Goal: Task Accomplishment & Management: Use online tool/utility

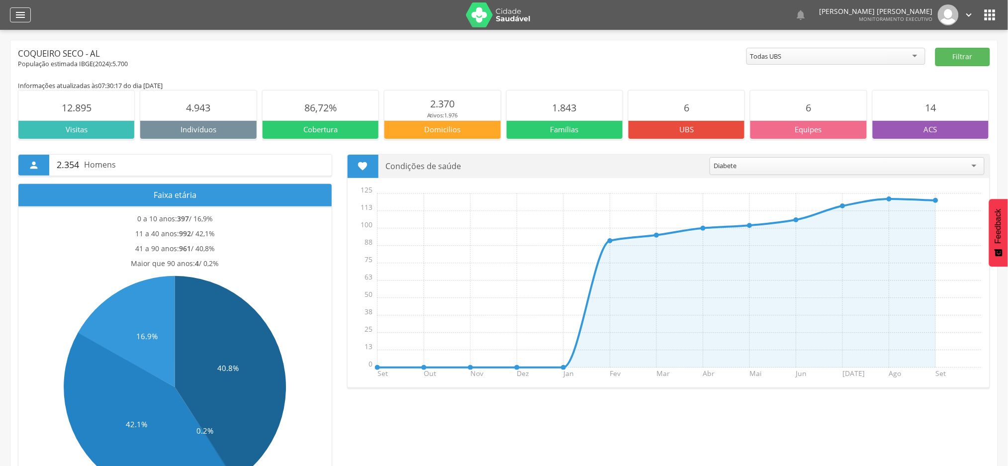
click at [22, 15] on icon "" at bounding box center [20, 15] width 12 height 12
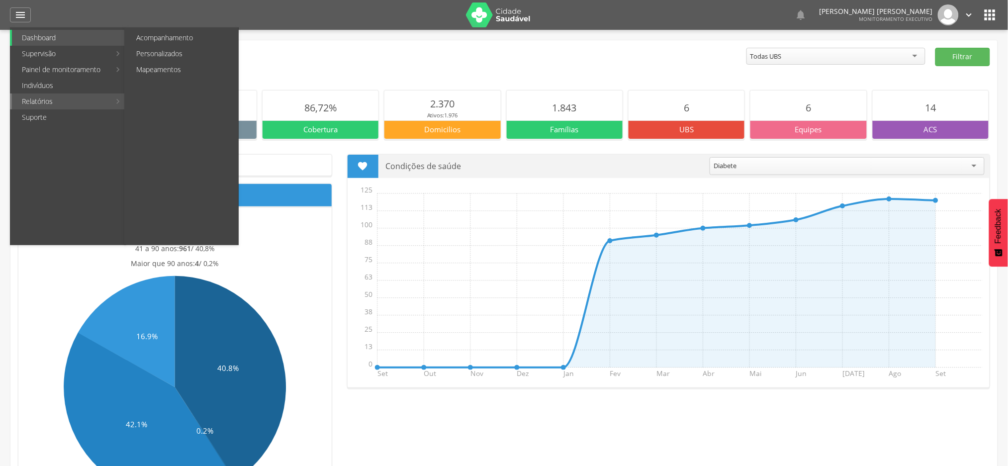
click at [56, 101] on link "Relatórios" at bounding box center [61, 102] width 98 height 16
click at [167, 54] on link "Personalizados" at bounding box center [182, 54] width 112 height 16
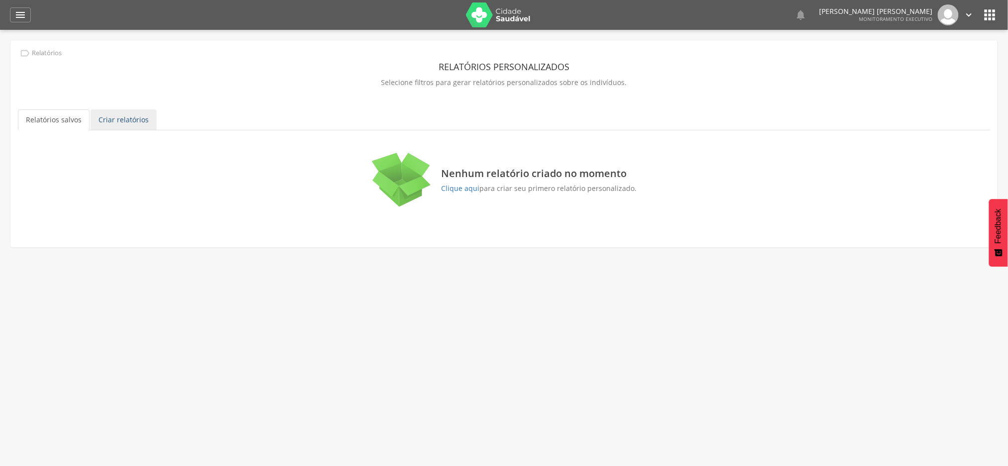
click at [112, 119] on link "Criar relatórios" at bounding box center [124, 119] width 66 height 21
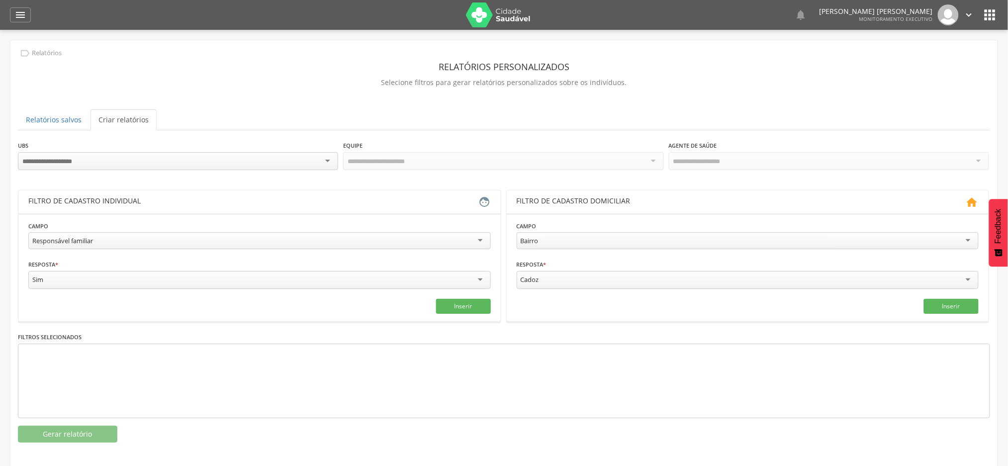
click at [223, 166] on div at bounding box center [178, 161] width 320 height 18
click at [22, 16] on icon "" at bounding box center [20, 15] width 12 height 12
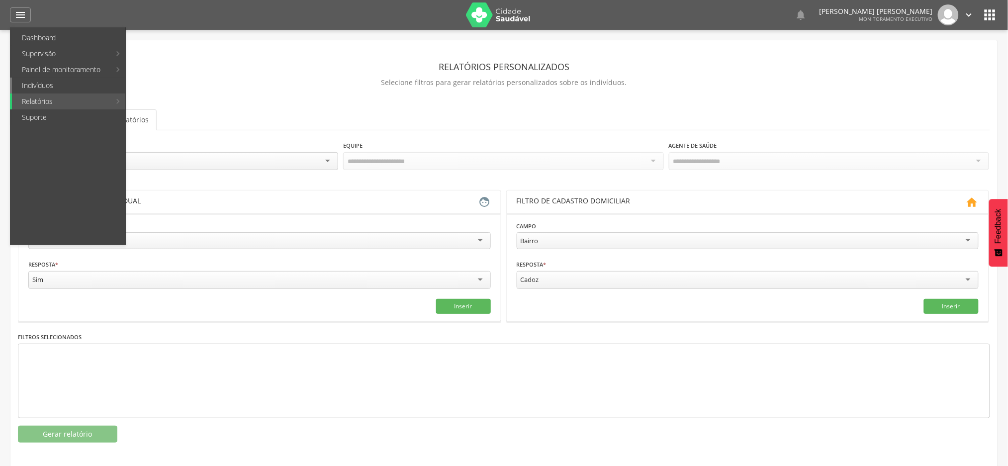
click at [47, 88] on link "Indivíduos" at bounding box center [68, 86] width 113 height 16
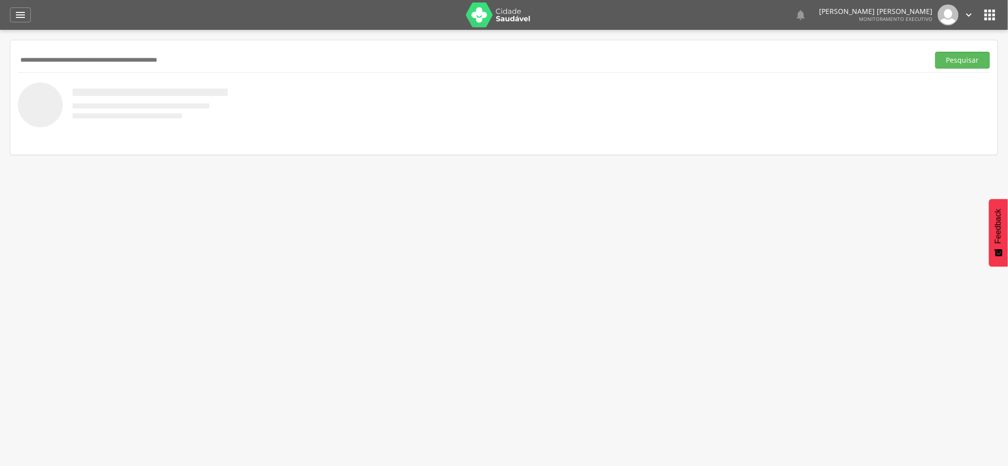
click at [122, 54] on input "text" at bounding box center [472, 60] width 908 height 17
paste input "**********"
type input "**********"
click at [971, 59] on button "Pesquisar" at bounding box center [963, 60] width 55 height 17
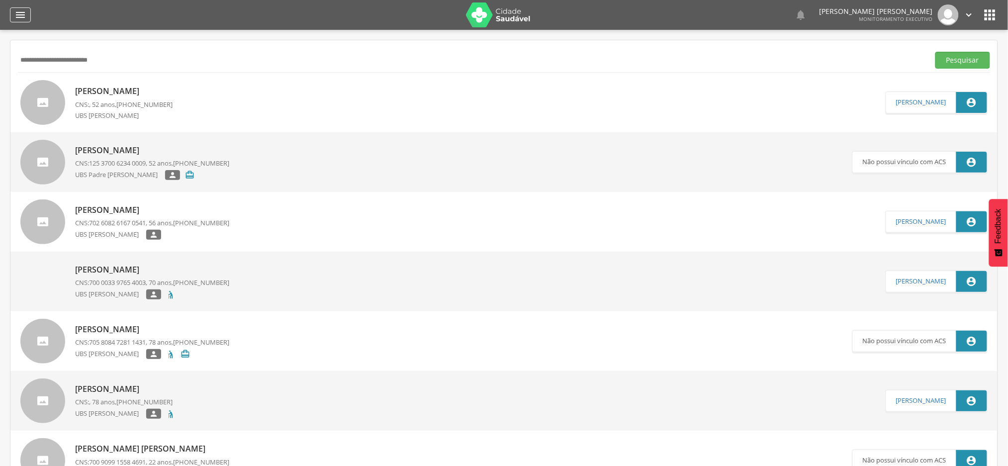
click at [24, 16] on icon "" at bounding box center [20, 15] width 12 height 12
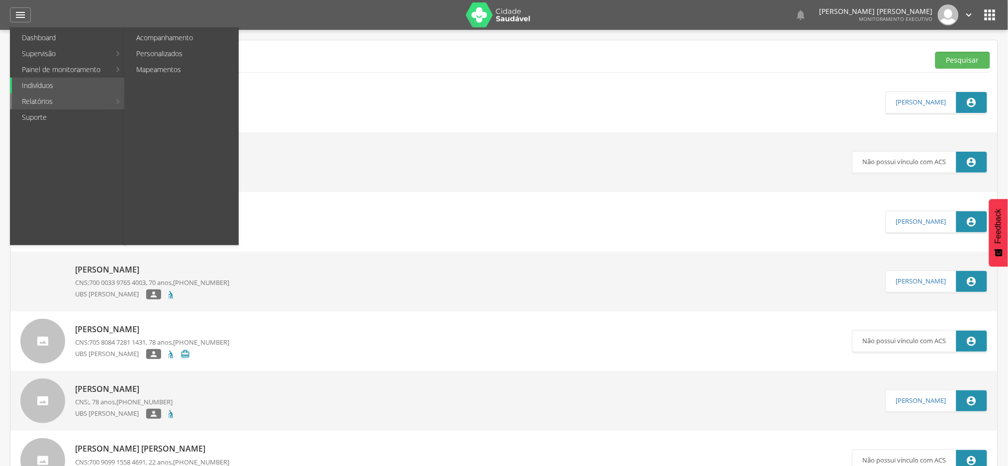
click at [44, 99] on link "Relatórios" at bounding box center [61, 102] width 98 height 16
click at [157, 51] on link "Personalizados" at bounding box center [182, 54] width 112 height 16
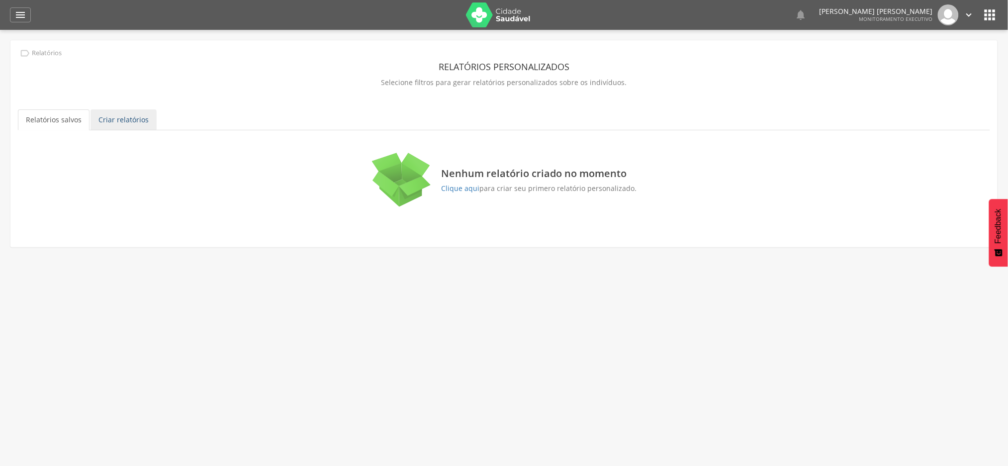
click at [144, 126] on link "Criar relatórios" at bounding box center [124, 119] width 66 height 21
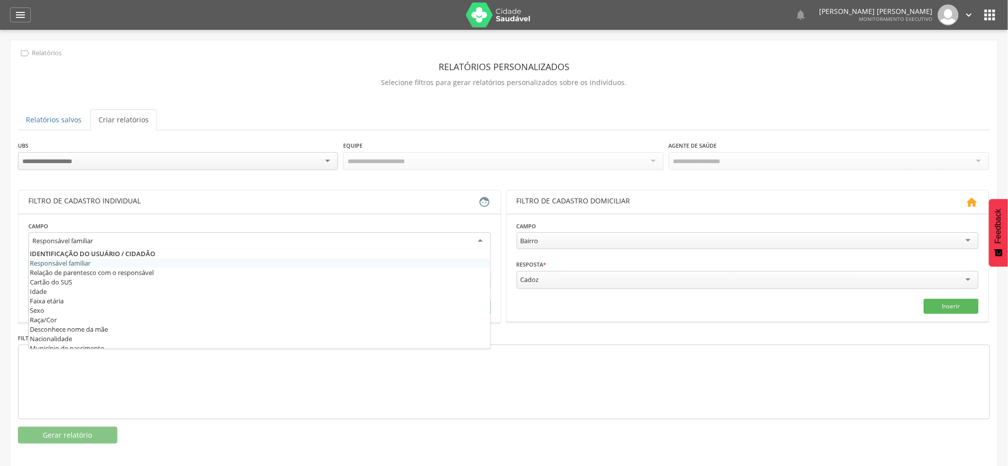
drag, startPoint x: 202, startPoint y: 244, endPoint x: 181, endPoint y: 246, distance: 21.5
click at [200, 243] on div "Responsável familiar" at bounding box center [259, 241] width 463 height 18
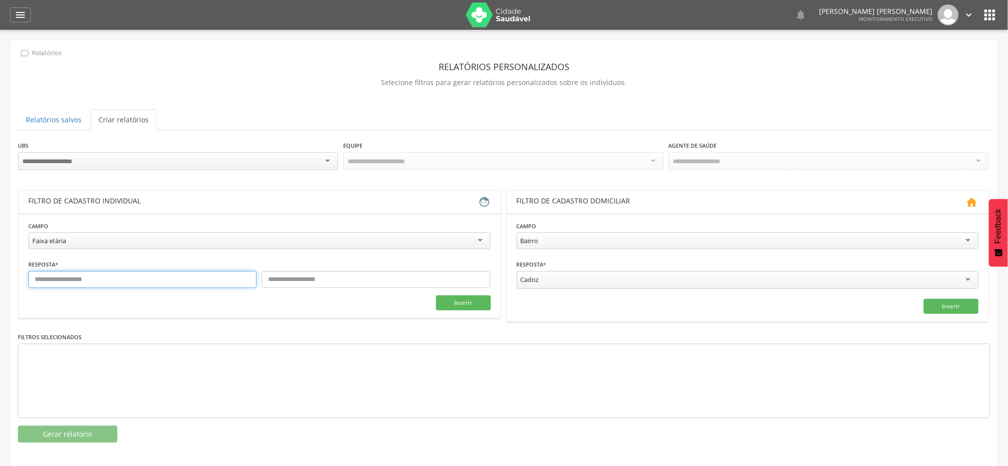
drag, startPoint x: 178, startPoint y: 274, endPoint x: 173, endPoint y: 280, distance: 8.1
click at [174, 278] on input "text" at bounding box center [142, 279] width 228 height 17
type input "*"
click at [339, 275] on input "text" at bounding box center [376, 279] width 228 height 17
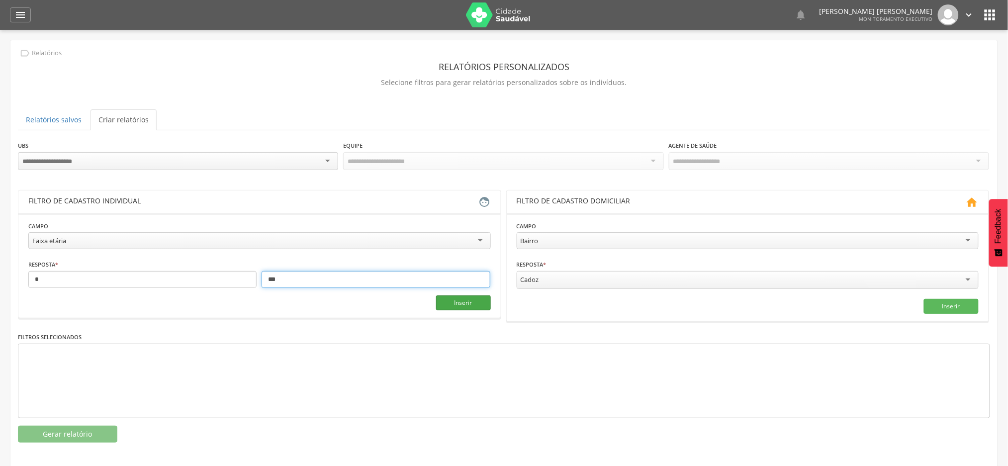
type input "***"
click at [476, 303] on button "Inserir" at bounding box center [463, 302] width 55 height 15
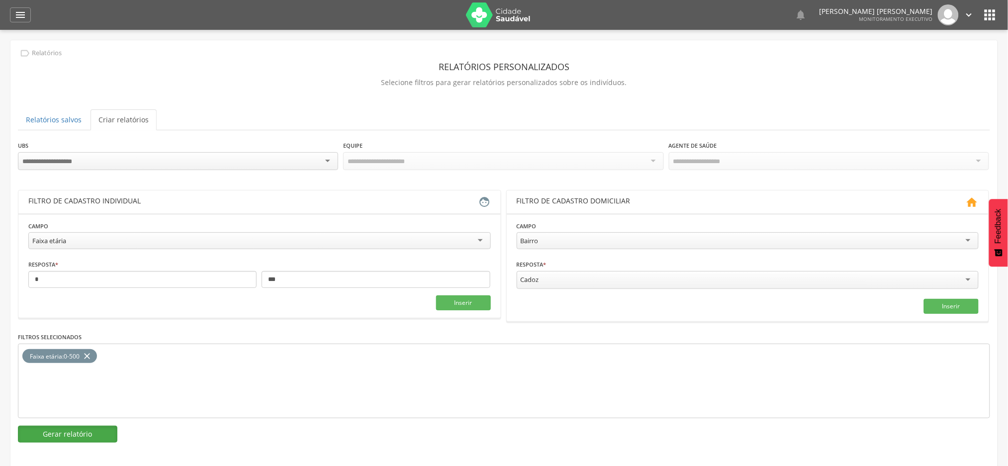
click at [83, 435] on button "Gerar relatório" at bounding box center [67, 434] width 99 height 17
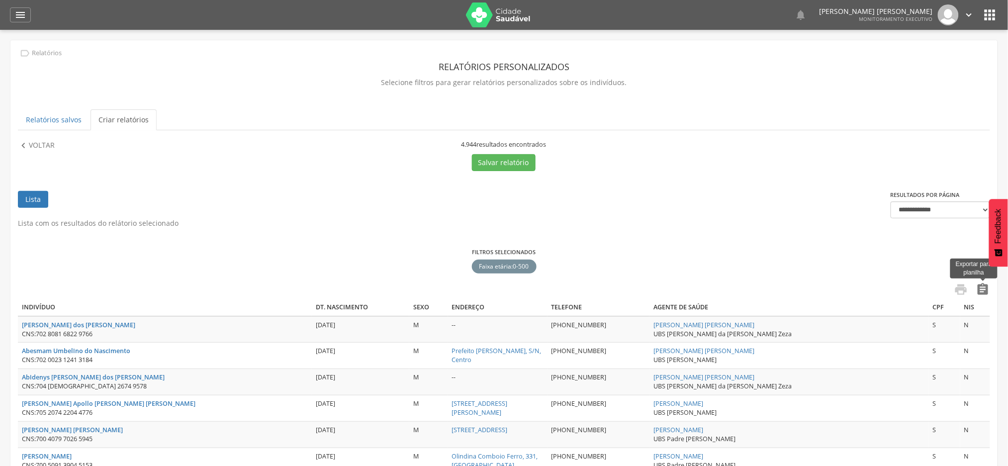
click at [987, 287] on icon "" at bounding box center [983, 290] width 14 height 14
click at [19, 15] on icon "" at bounding box center [20, 15] width 12 height 12
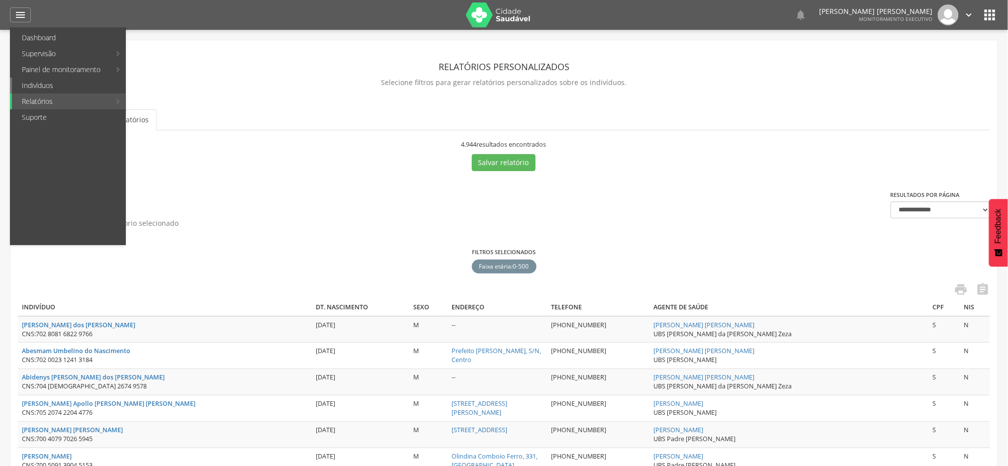
click at [41, 88] on link "Indivíduos" at bounding box center [68, 86] width 113 height 16
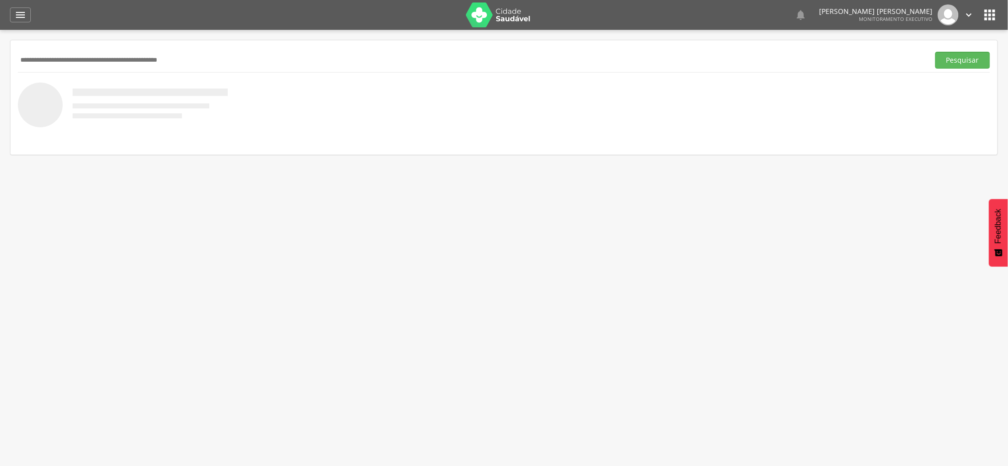
click at [108, 62] on input "text" at bounding box center [472, 60] width 908 height 17
paste input "**********"
type input "**********"
click at [936, 52] on button "Pesquisar" at bounding box center [963, 60] width 55 height 17
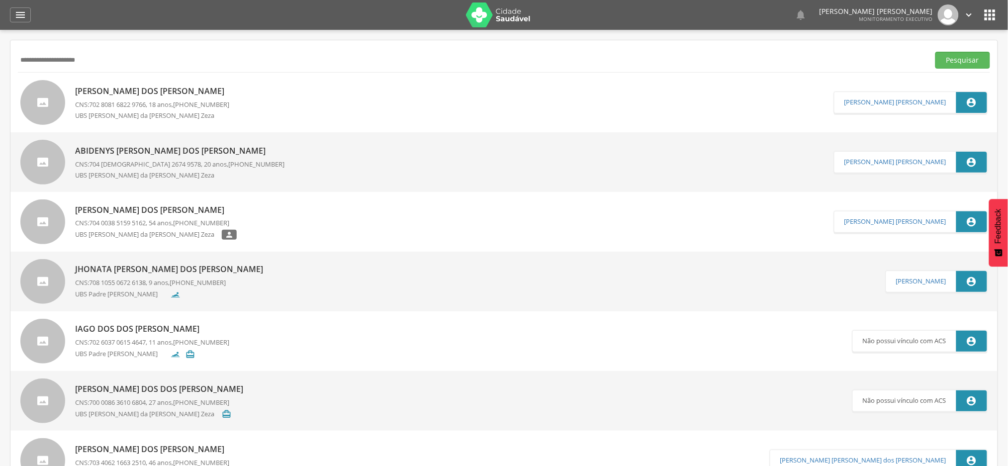
click at [132, 94] on p "[PERSON_NAME] dos [PERSON_NAME]" at bounding box center [152, 91] width 154 height 11
type input "**********"
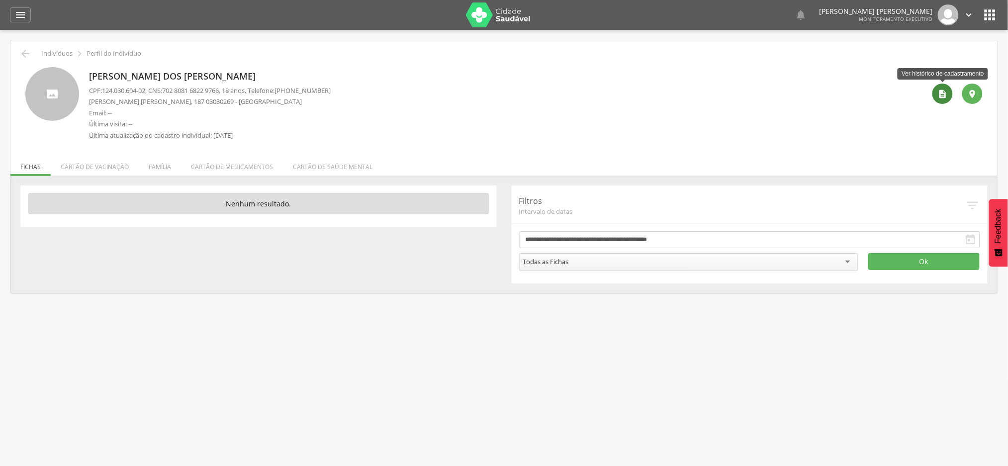
click at [941, 98] on icon "" at bounding box center [943, 94] width 10 height 10
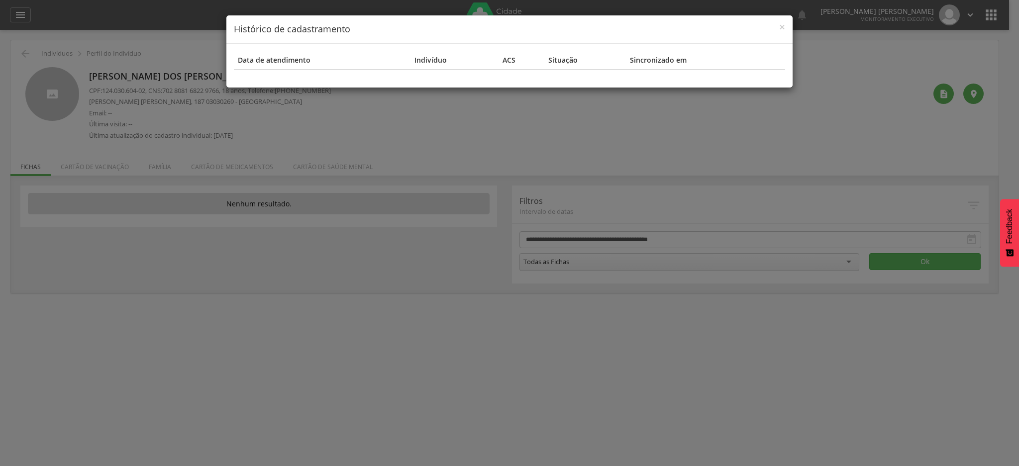
click at [777, 28] on h4 "Histórico de cadastramento" at bounding box center [509, 29] width 551 height 13
click at [786, 28] on div "× Histórico de cadastramento" at bounding box center [509, 29] width 566 height 28
click at [781, 28] on span "×" at bounding box center [782, 27] width 6 height 14
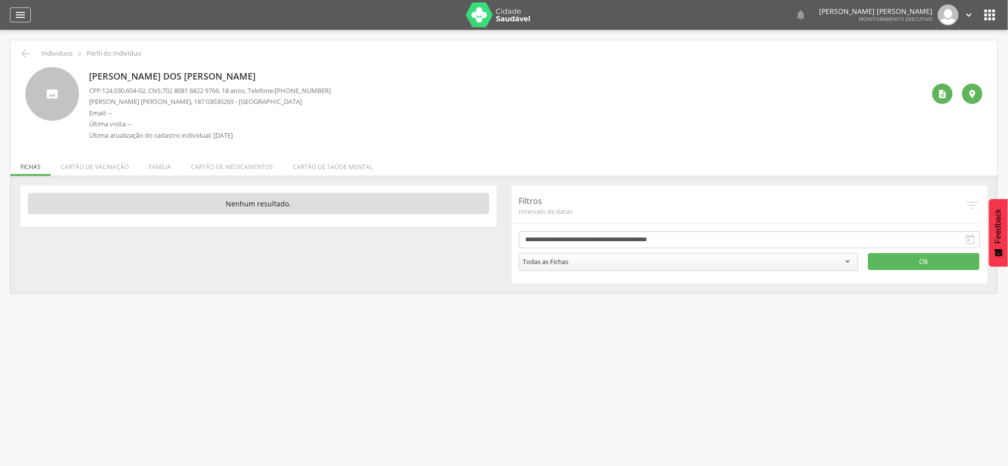
click at [18, 15] on icon "" at bounding box center [20, 15] width 12 height 12
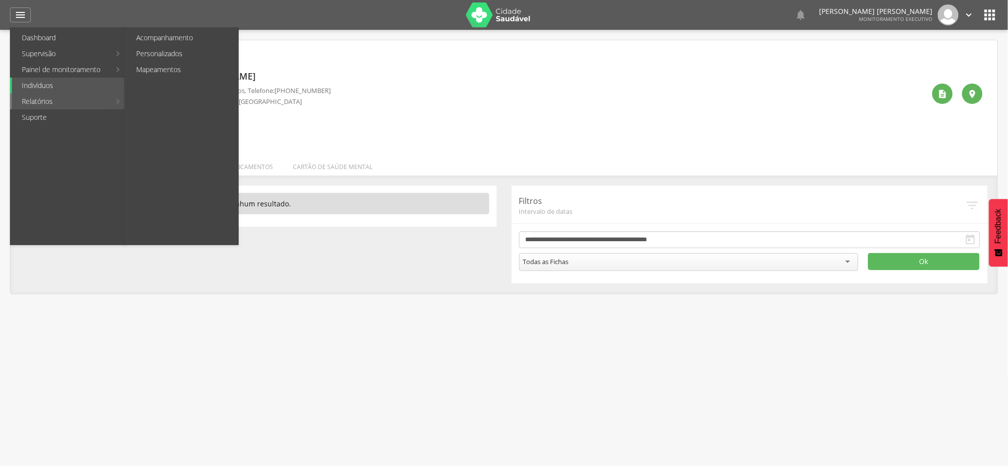
click at [84, 98] on link "Relatórios" at bounding box center [61, 102] width 98 height 16
click at [154, 58] on link "Personalizados" at bounding box center [182, 54] width 112 height 16
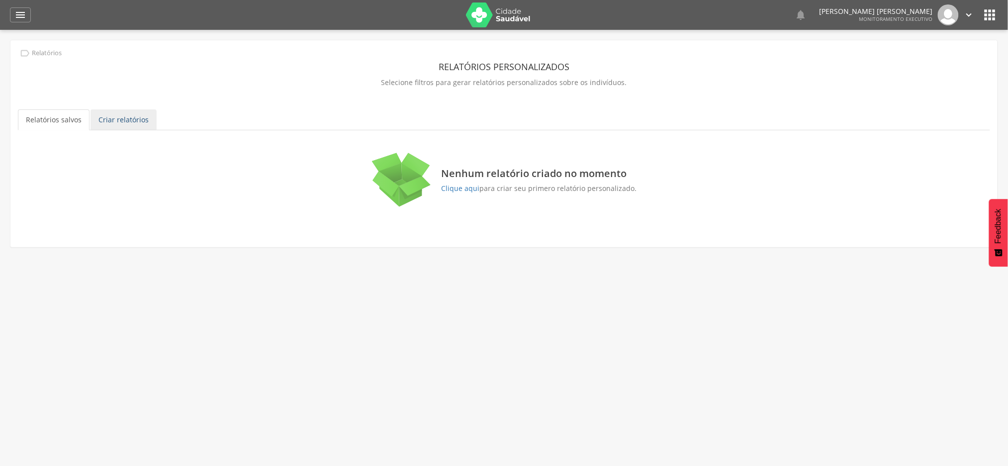
click at [135, 126] on link "Criar relatórios" at bounding box center [124, 119] width 66 height 21
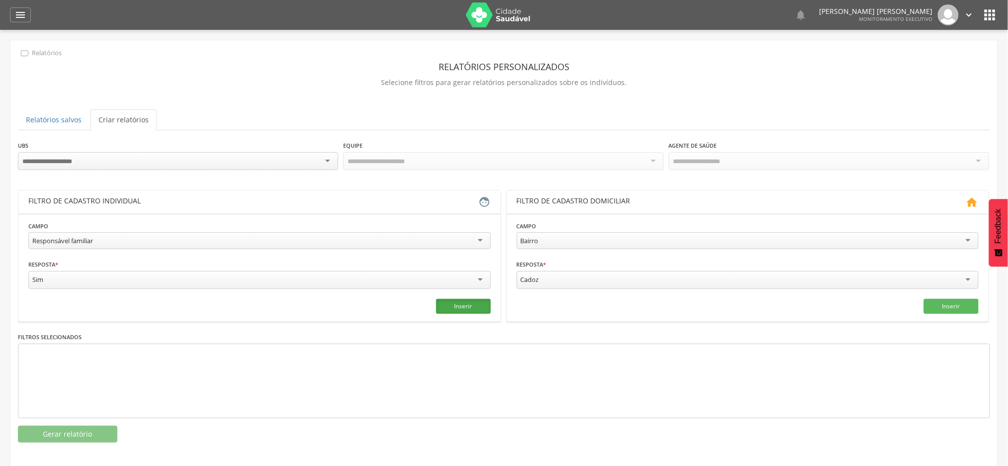
click at [467, 306] on button "Inserir" at bounding box center [463, 306] width 55 height 15
click at [86, 440] on button "Gerar relatório" at bounding box center [67, 434] width 99 height 17
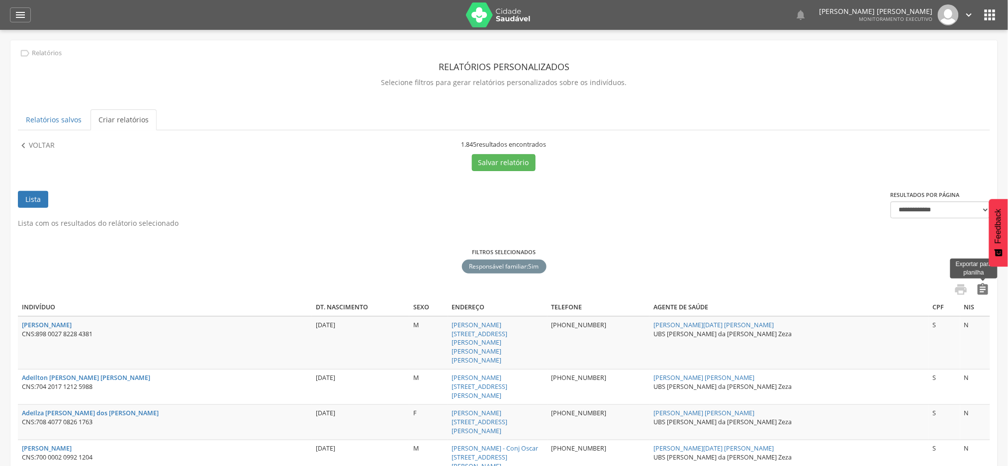
click at [985, 292] on icon "" at bounding box center [983, 290] width 14 height 14
click at [21, 21] on div "" at bounding box center [20, 14] width 21 height 15
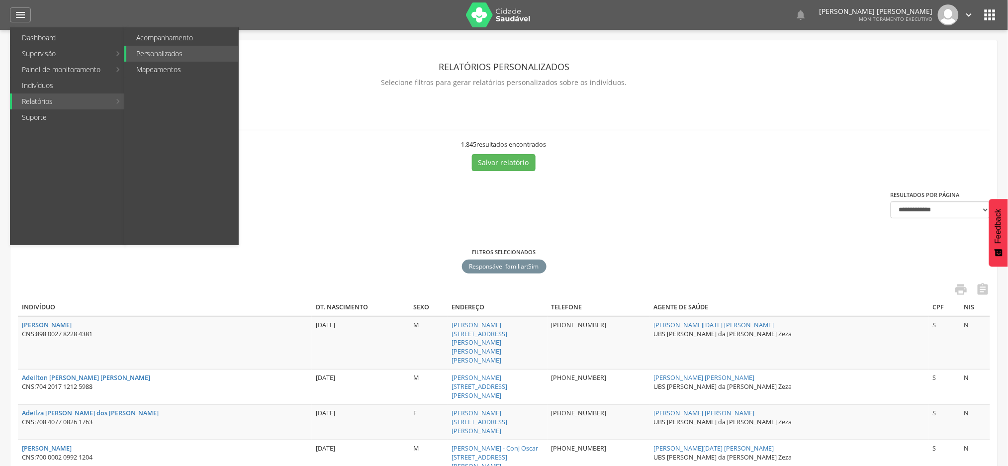
click at [38, 102] on link "Relatórios" at bounding box center [61, 102] width 98 height 16
click at [173, 53] on link "Personalizados" at bounding box center [182, 54] width 112 height 16
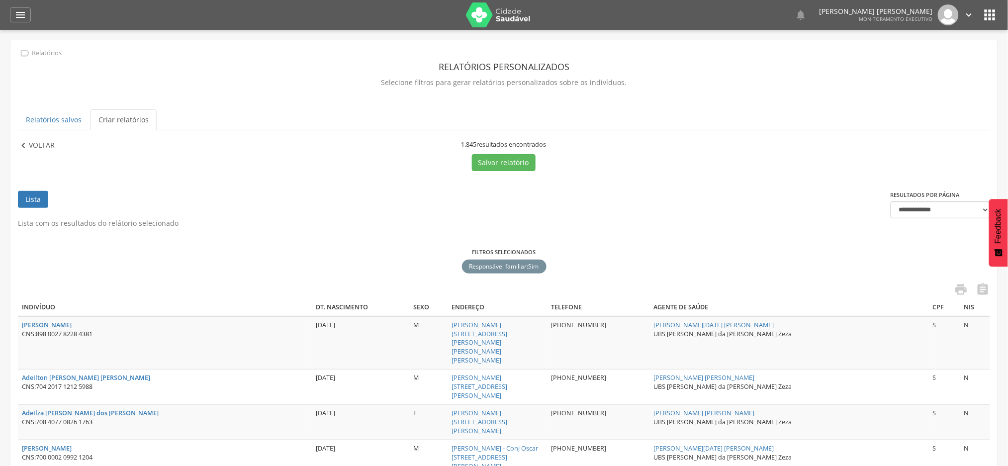
click at [24, 148] on icon "" at bounding box center [23, 145] width 11 height 11
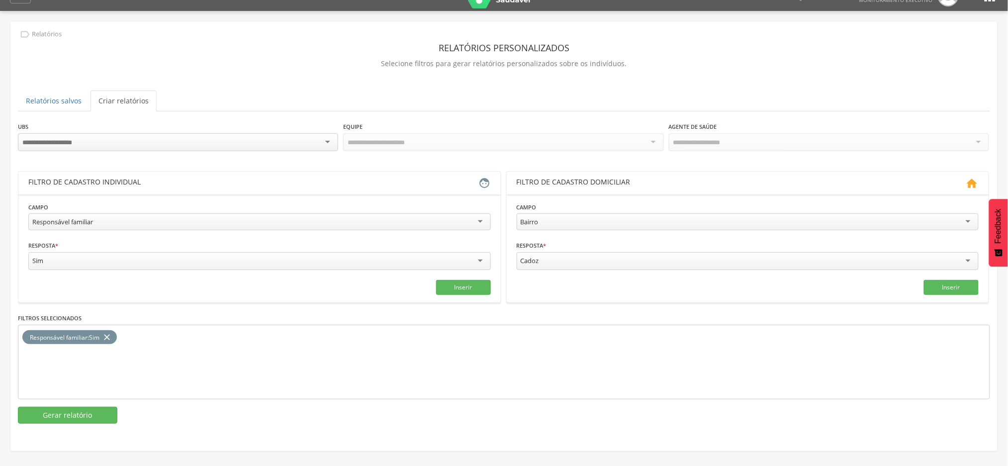
scroll to position [29, 0]
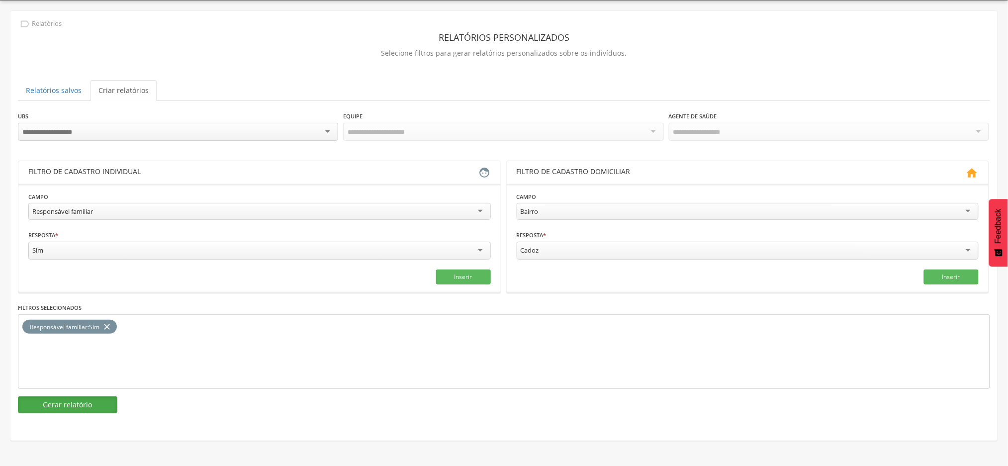
click at [93, 405] on button "Gerar relatório" at bounding box center [67, 404] width 99 height 17
